Goal: Information Seeking & Learning: Learn about a topic

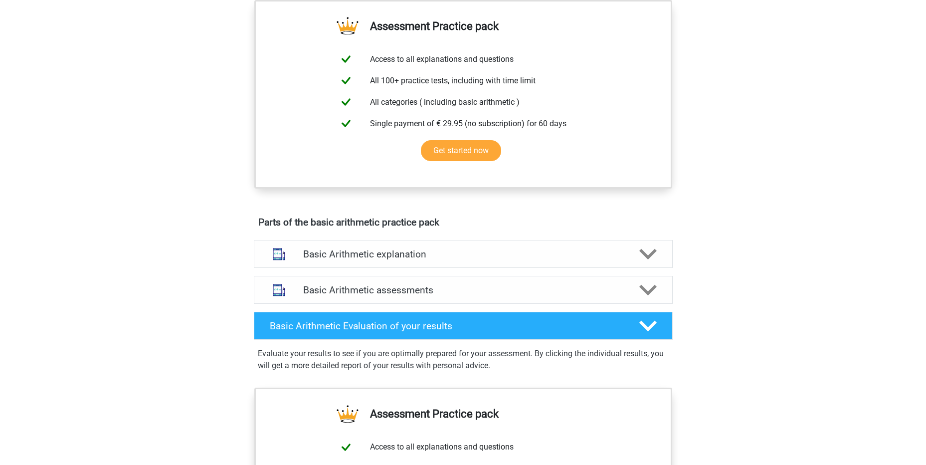
scroll to position [549, 0]
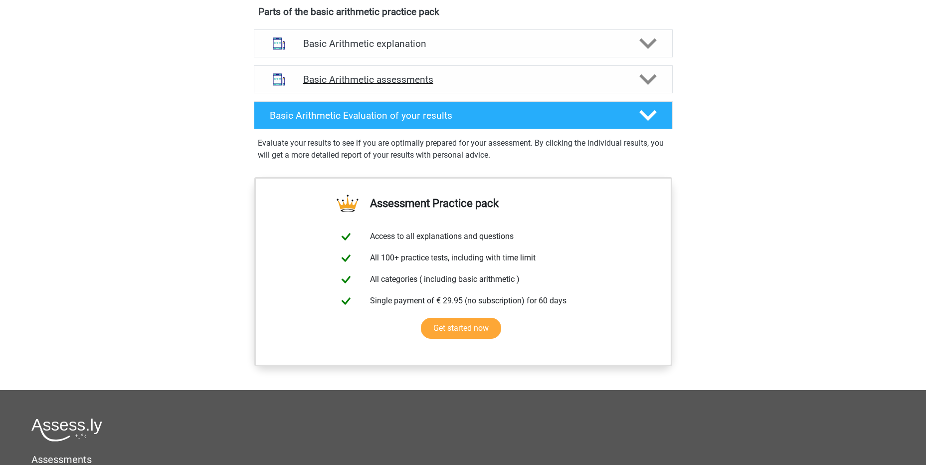
click at [463, 76] on h4 "Basic Arithmetic assessments" at bounding box center [463, 79] width 320 height 11
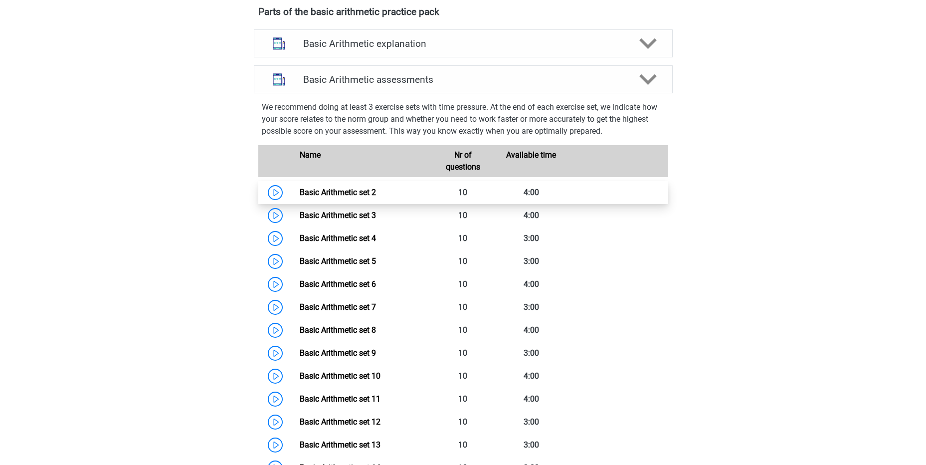
click at [300, 191] on link "Basic Arithmetic set 2" at bounding box center [338, 192] width 76 height 9
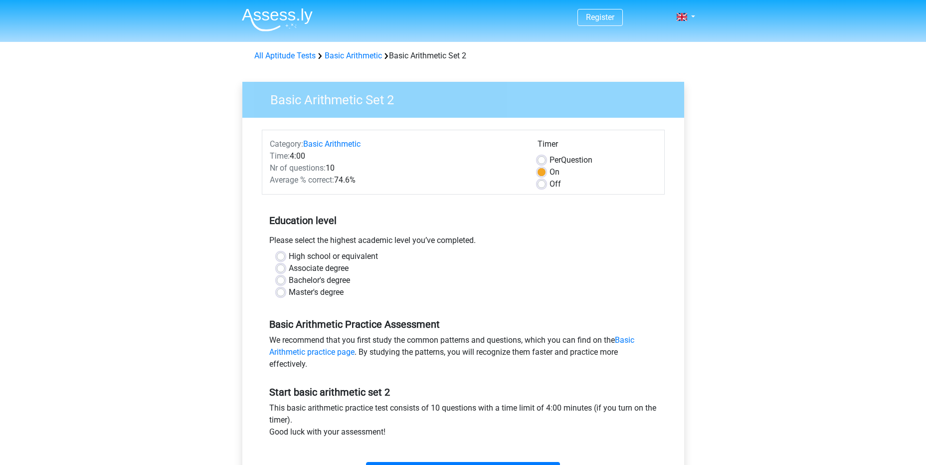
click at [368, 261] on label "High school or equivalent" at bounding box center [333, 256] width 89 height 12
click at [285, 260] on input "High school or equivalent" at bounding box center [281, 255] width 8 height 10
radio input "true"
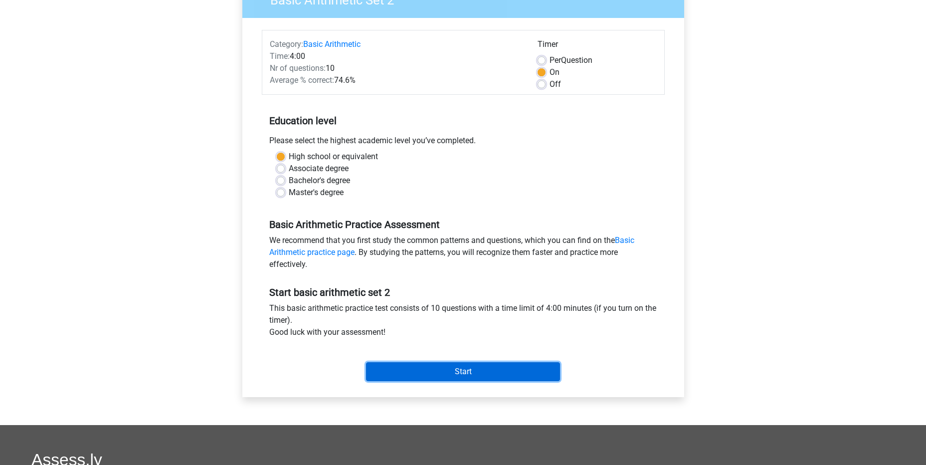
click at [472, 379] on input "Start" at bounding box center [463, 371] width 194 height 19
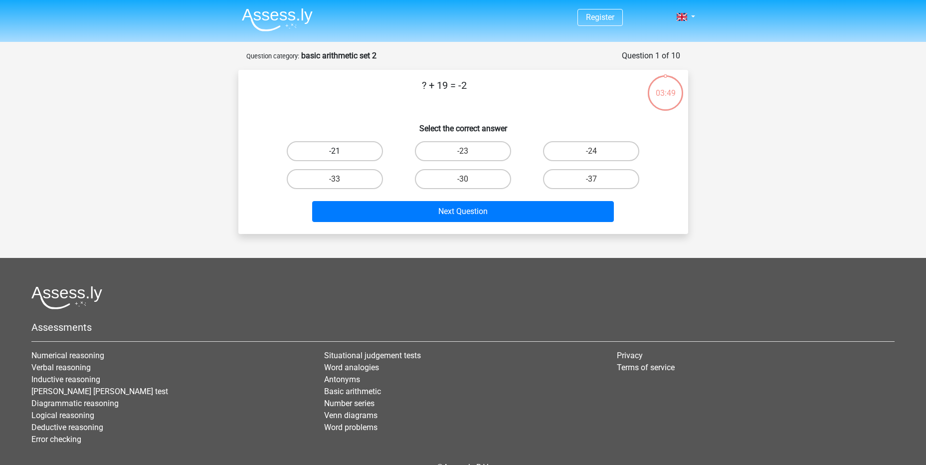
click at [355, 154] on label "-21" at bounding box center [335, 151] width 96 height 20
click at [341, 154] on input "-21" at bounding box center [338, 154] width 6 height 6
radio input "true"
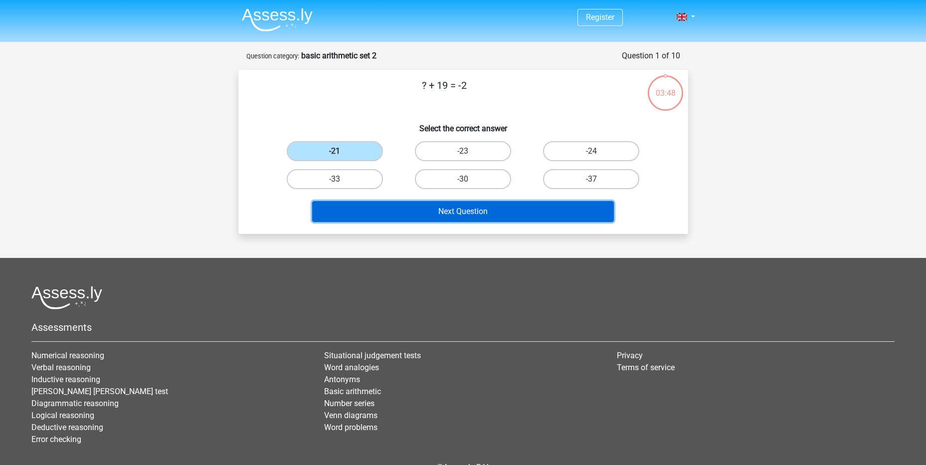
click at [448, 213] on button "Next Question" at bounding box center [463, 211] width 302 height 21
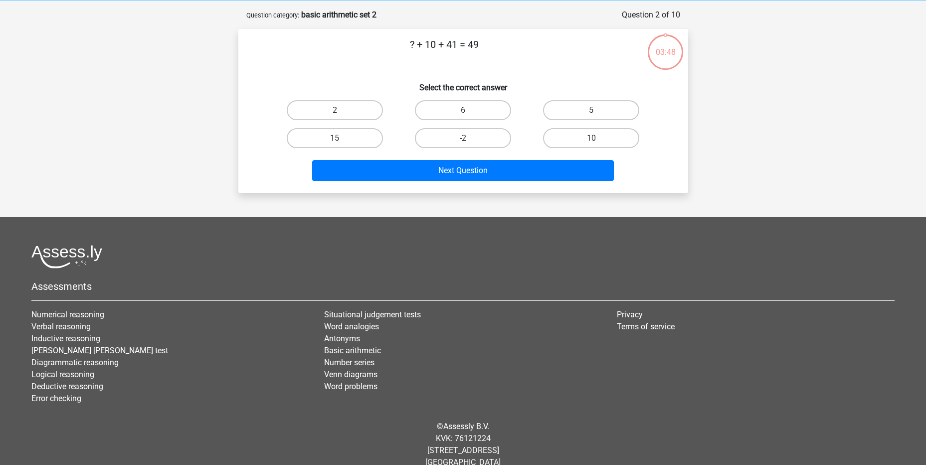
scroll to position [50, 0]
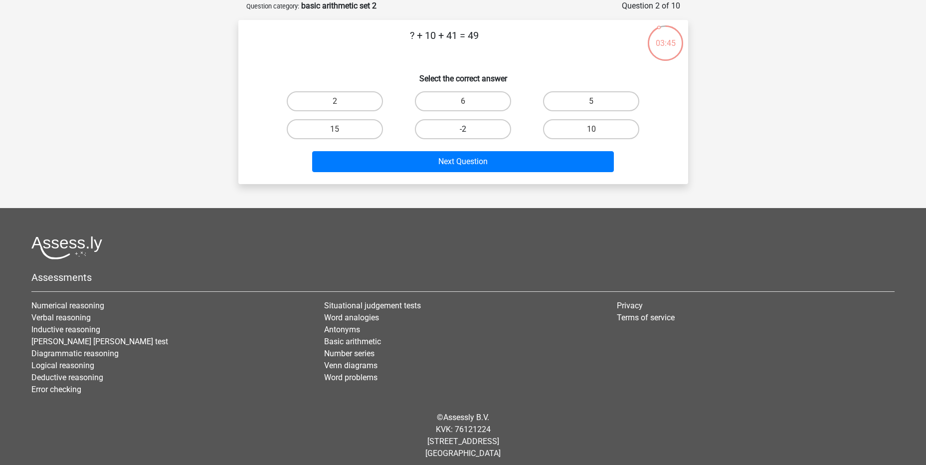
click at [486, 128] on label "-2" at bounding box center [463, 129] width 96 height 20
click at [469, 129] on input "-2" at bounding box center [466, 132] width 6 height 6
radio input "true"
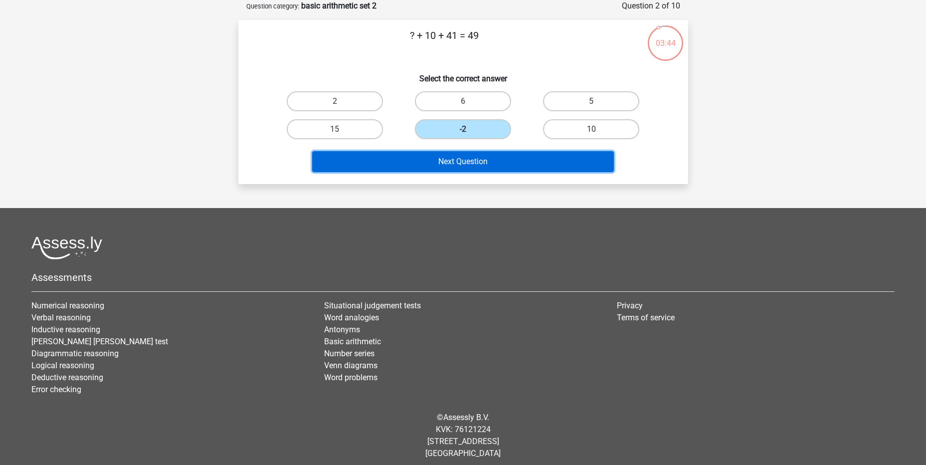
click at [480, 163] on button "Next Question" at bounding box center [463, 161] width 302 height 21
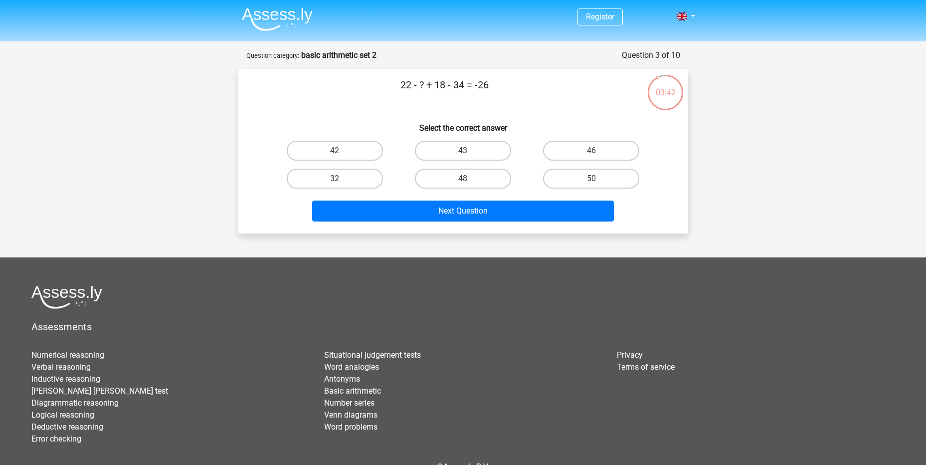
scroll to position [0, 0]
